Goal: Task Accomplishment & Management: Complete application form

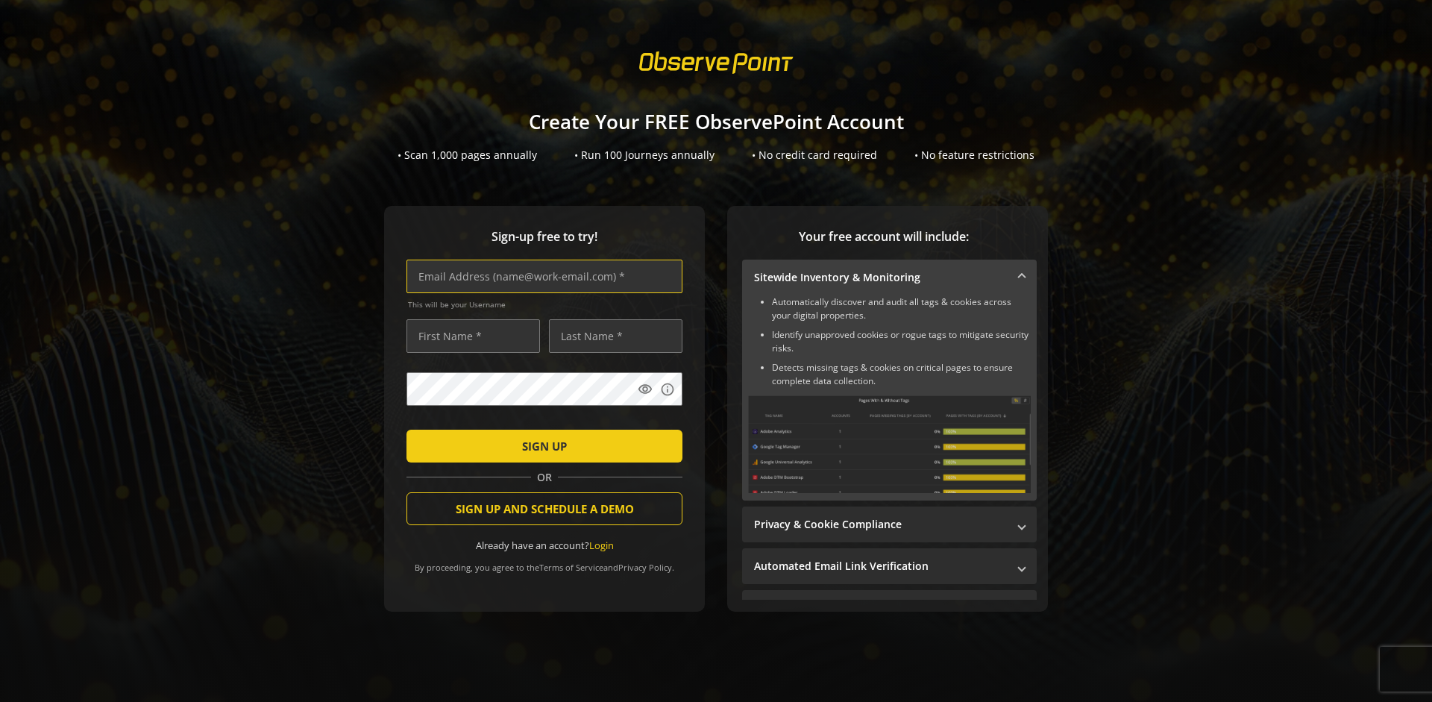
click at [541, 276] on input "text" at bounding box center [545, 277] width 276 height 34
type input "[EMAIL_ADDRESS][DOMAIN_NAME]"
click at [469, 336] on input "text" at bounding box center [474, 336] width 134 height 34
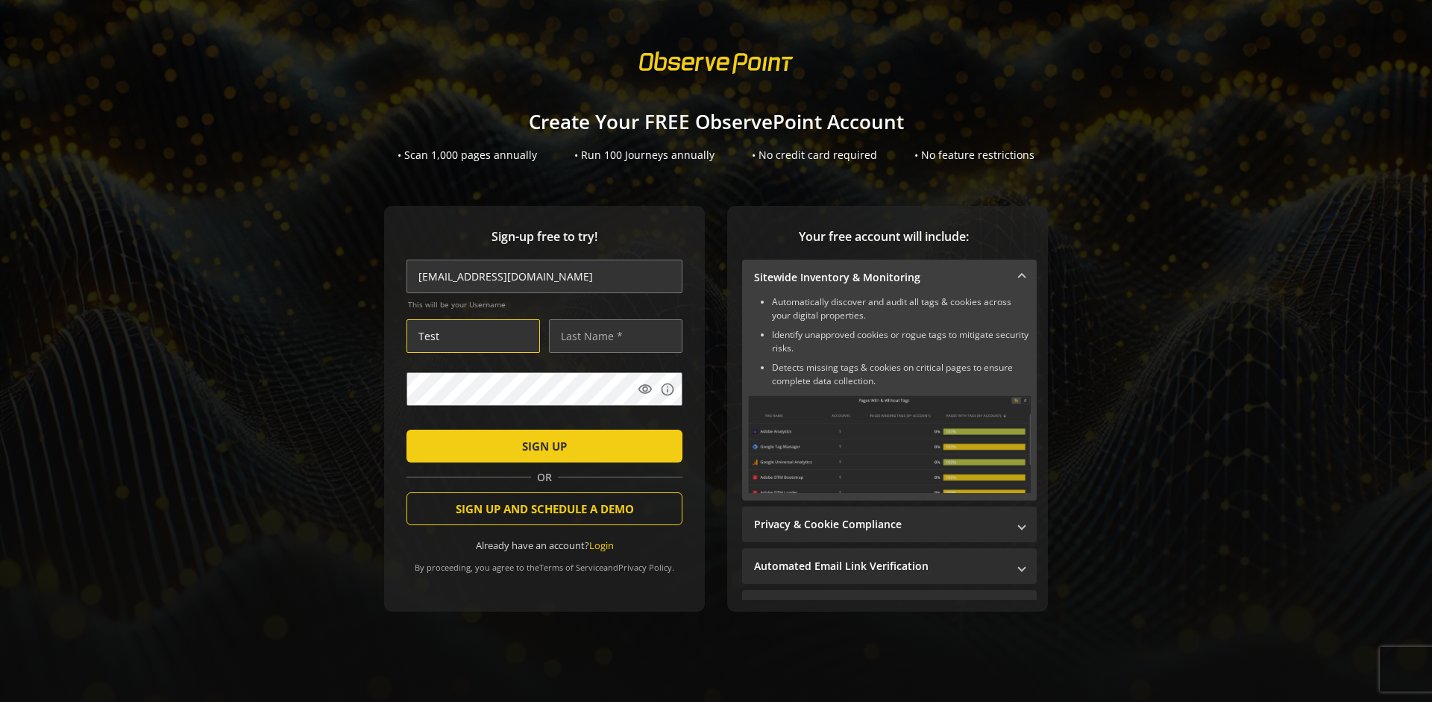
type input "Test"
click at [612, 336] on input "text" at bounding box center [616, 336] width 134 height 34
type input "Test"
click at [541, 445] on span "SIGN UP" at bounding box center [544, 446] width 45 height 27
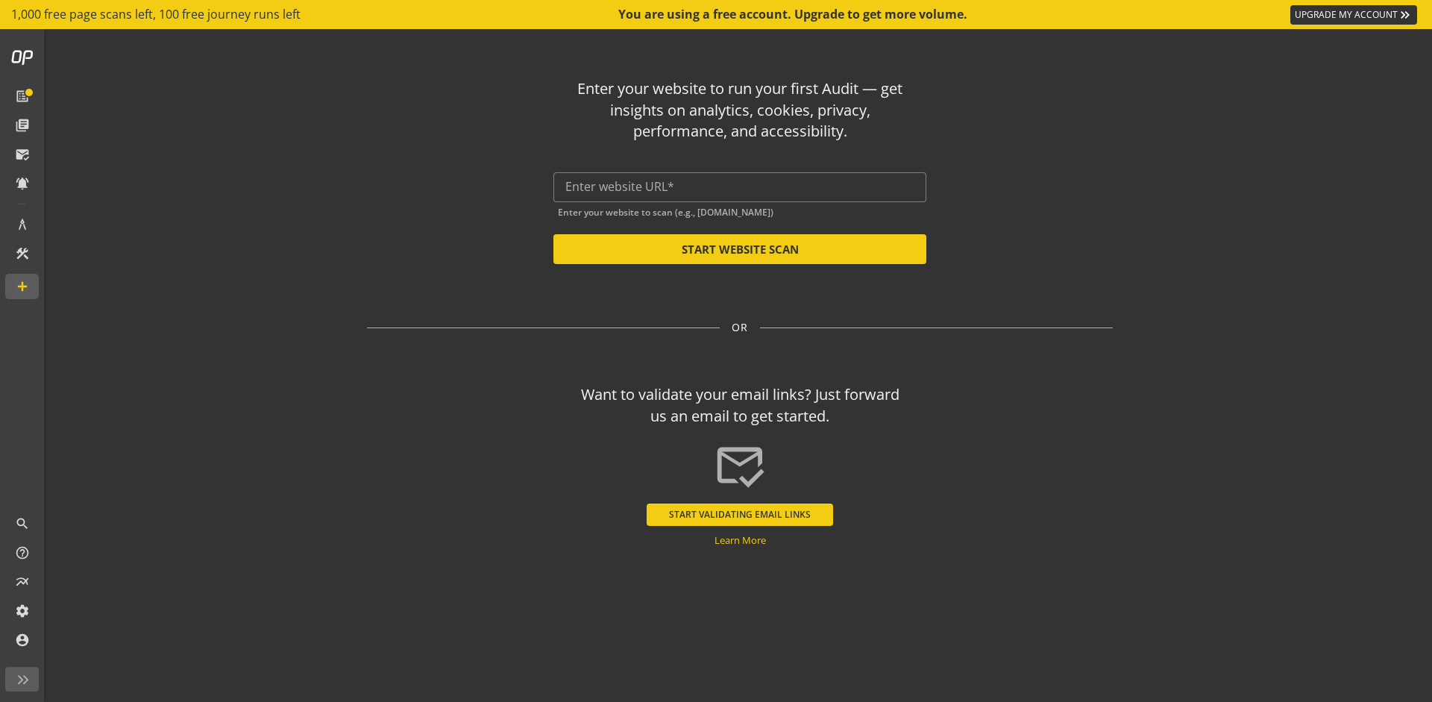
click at [740, 514] on button "START VALIDATING EMAIL LINKS" at bounding box center [740, 515] width 187 height 22
